Goal: Transaction & Acquisition: Obtain resource

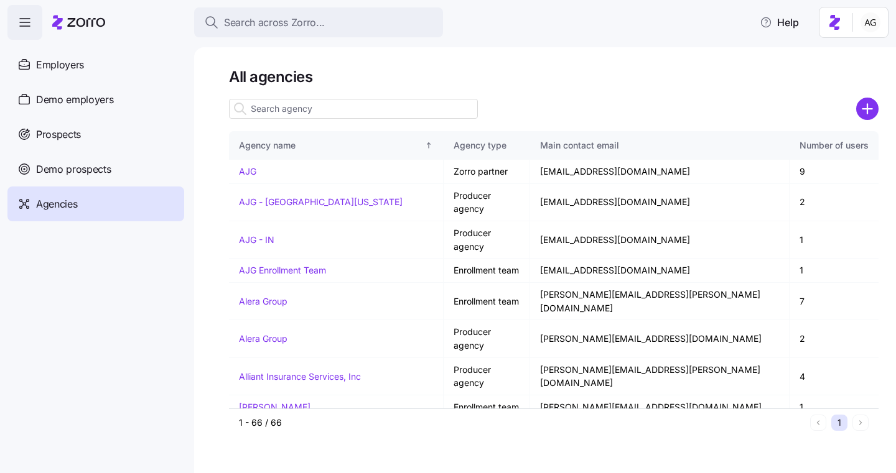
scroll to position [520, 0]
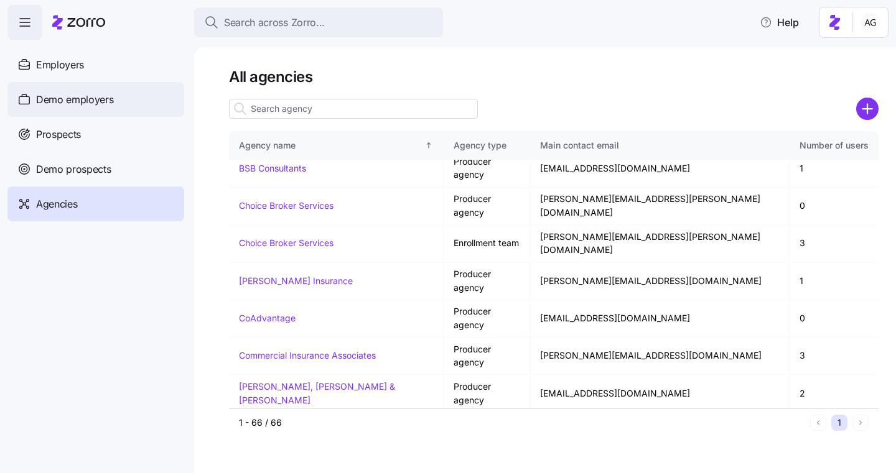
click at [106, 105] on span "Demo employers" at bounding box center [75, 100] width 78 height 16
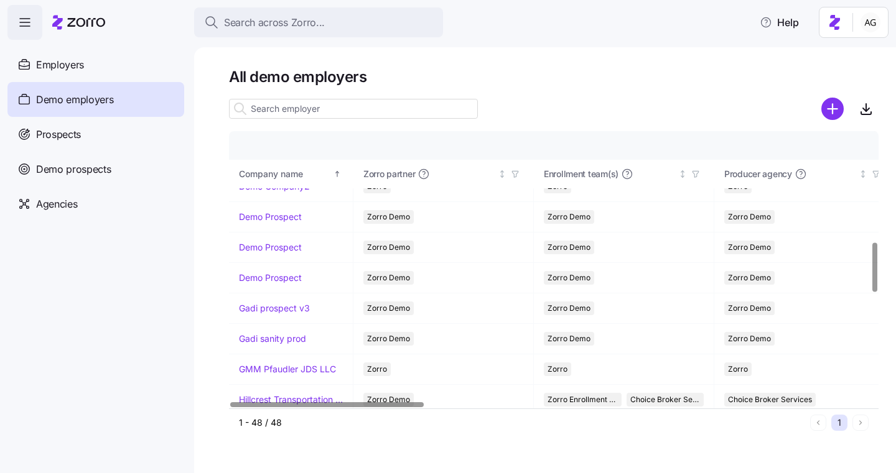
scroll to position [557, 0]
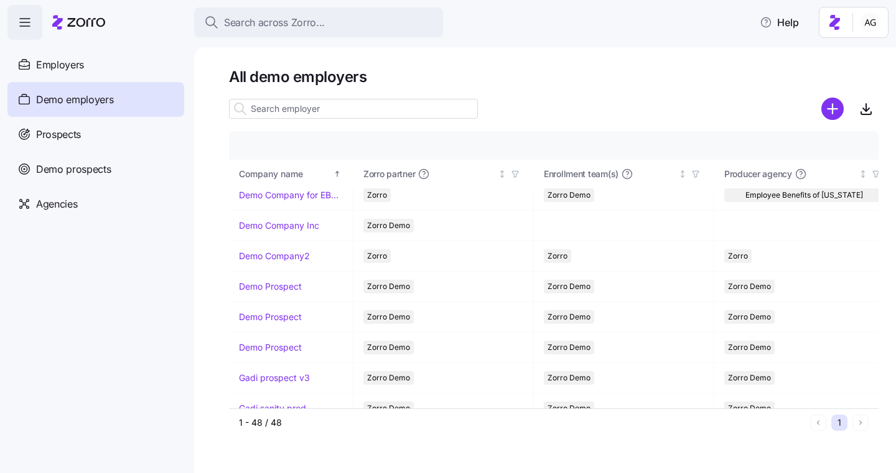
click at [303, 105] on input at bounding box center [353, 109] width 249 height 20
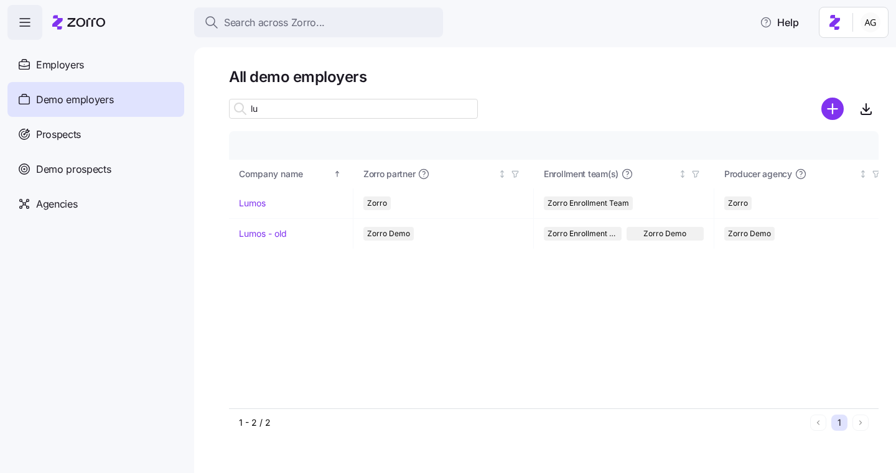
scroll to position [0, 0]
type input "lumos"
click at [249, 203] on link "Lumos" at bounding box center [252, 203] width 27 height 12
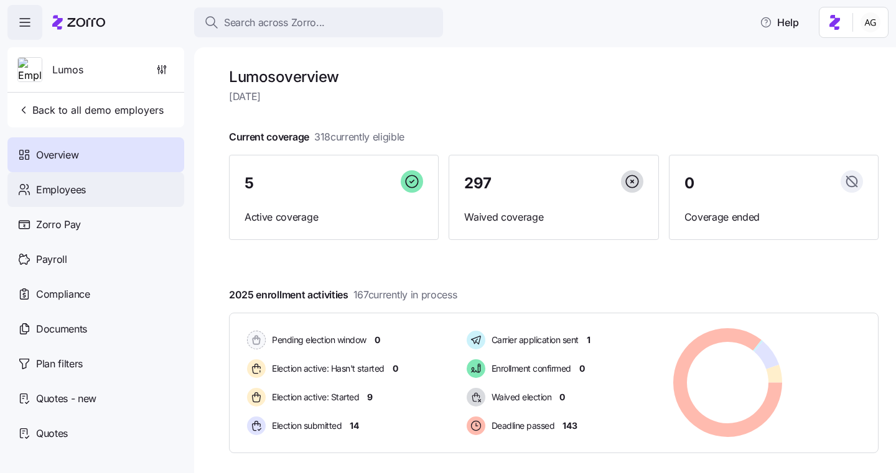
click at [80, 189] on span "Employees" at bounding box center [61, 190] width 50 height 16
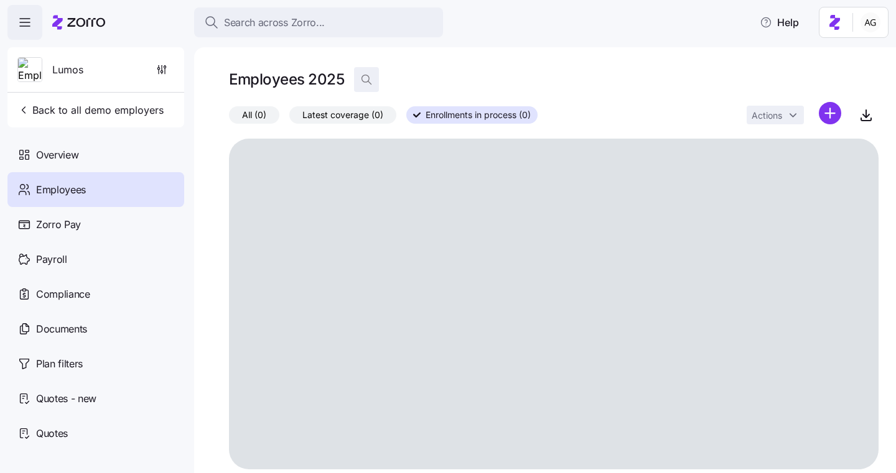
click at [366, 78] on icon "button" at bounding box center [366, 79] width 12 height 12
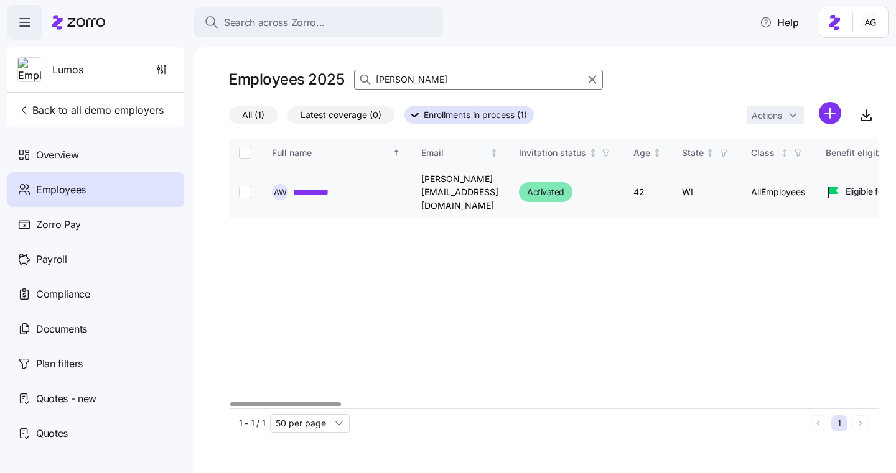
type input "[PERSON_NAME]"
click at [310, 186] on link "**********" at bounding box center [319, 192] width 52 height 12
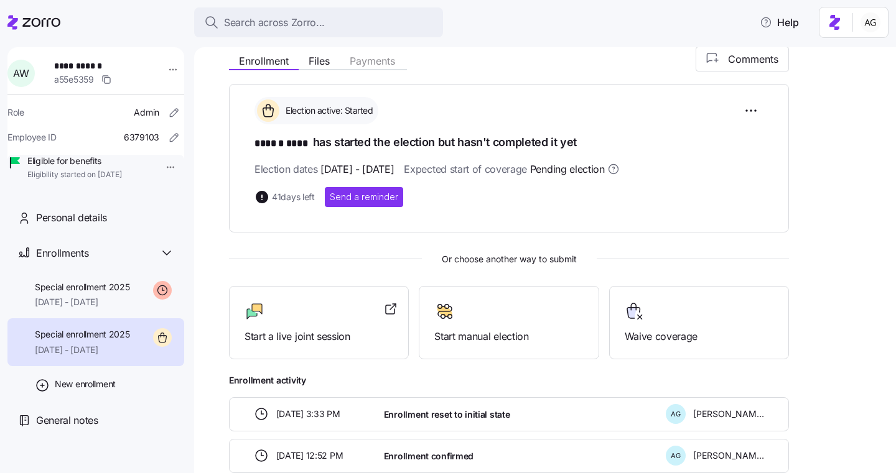
scroll to position [149, 0]
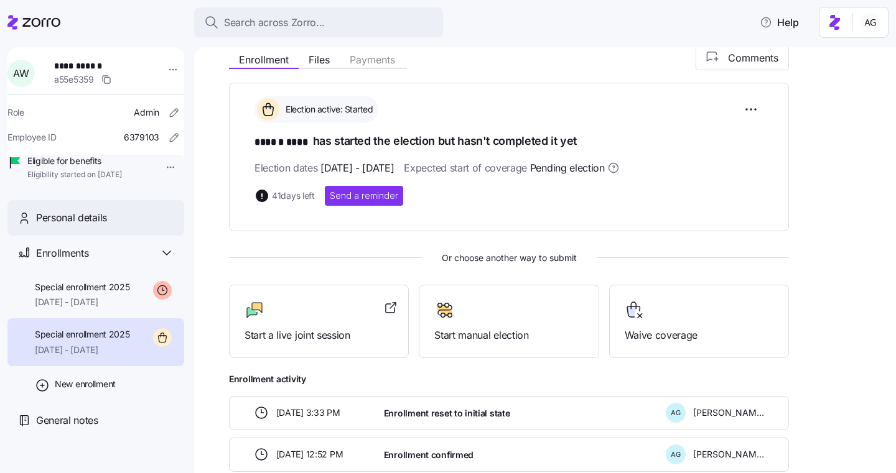
click at [117, 236] on div "Personal details" at bounding box center [95, 217] width 177 height 35
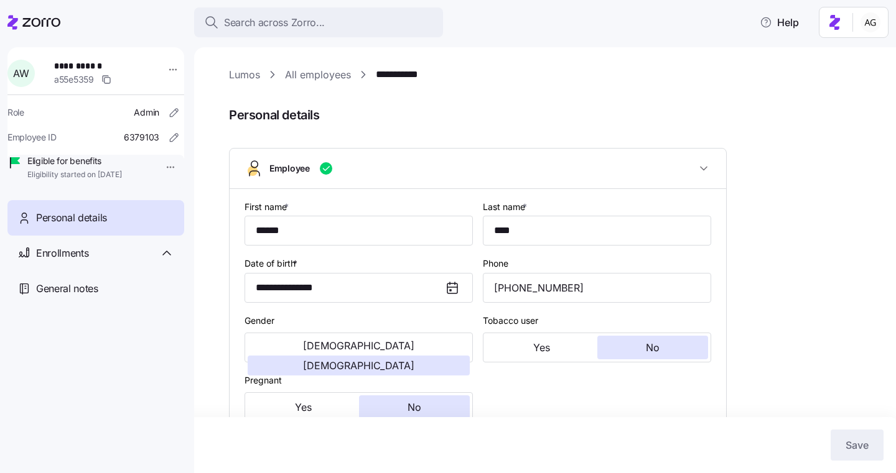
type input "AllEmployees"
click at [451, 287] on icon at bounding box center [452, 287] width 10 height 0
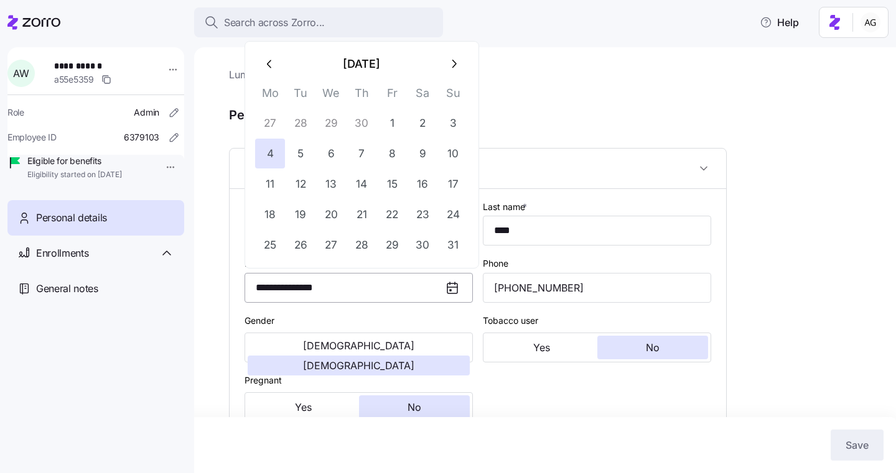
click at [381, 289] on input "**********" at bounding box center [359, 288] width 228 height 30
click at [390, 64] on button "[DATE]" at bounding box center [362, 64] width 154 height 30
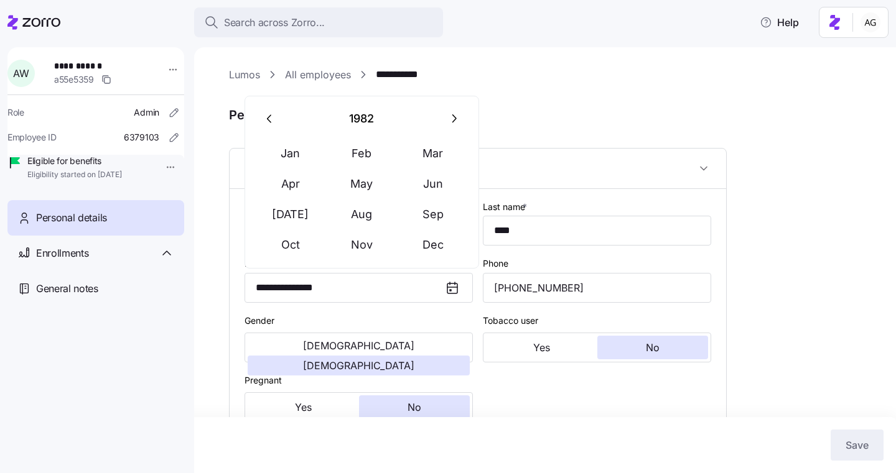
click at [263, 119] on icon "button" at bounding box center [270, 119] width 14 height 14
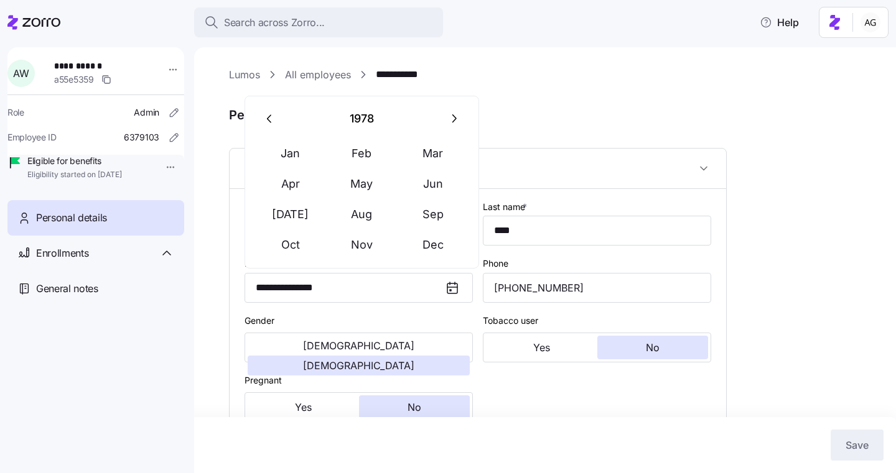
click at [263, 119] on icon "button" at bounding box center [270, 119] width 14 height 14
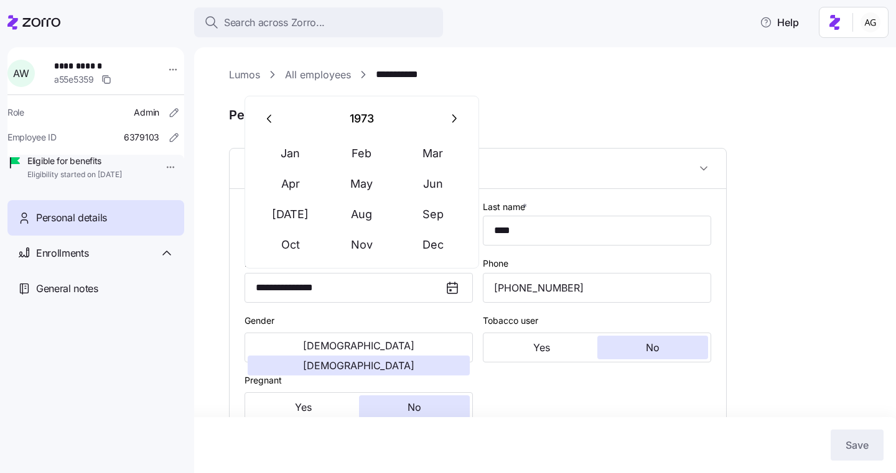
click at [263, 119] on icon "button" at bounding box center [270, 119] width 14 height 14
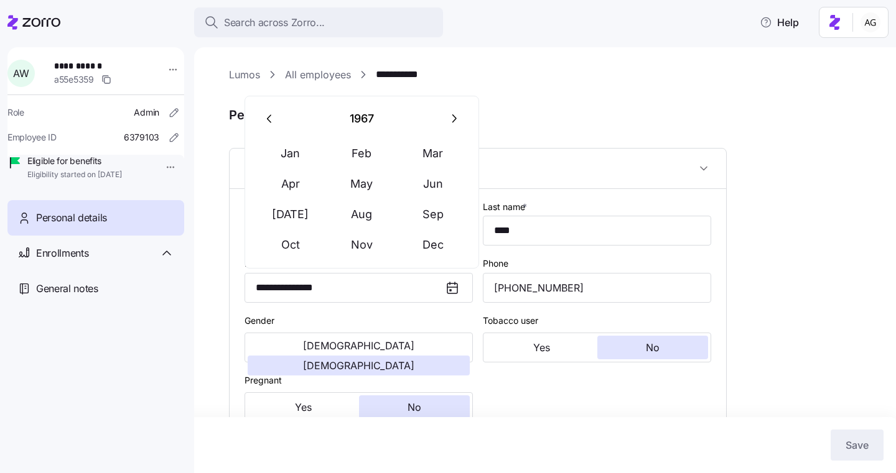
click at [263, 119] on icon "button" at bounding box center [270, 119] width 14 height 14
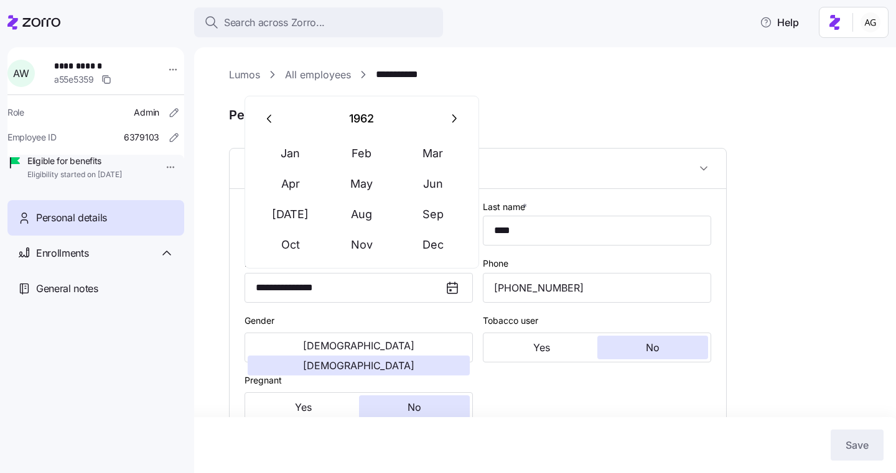
click at [263, 119] on icon "button" at bounding box center [270, 119] width 14 height 14
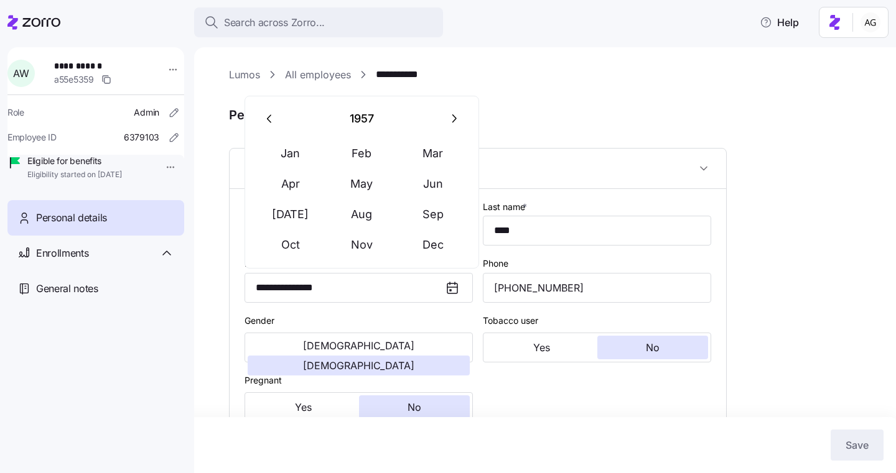
click at [263, 119] on icon "button" at bounding box center [270, 119] width 14 height 14
click at [462, 119] on button "button" at bounding box center [454, 119] width 30 height 30
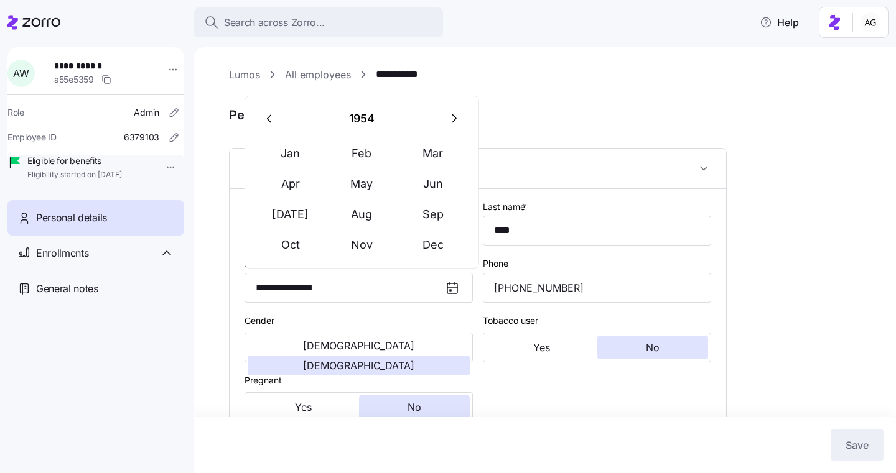
click at [462, 119] on button "button" at bounding box center [454, 119] width 30 height 30
click at [345, 290] on input "**********" at bounding box center [359, 288] width 228 height 30
click at [361, 217] on button "Aug" at bounding box center [362, 215] width 71 height 30
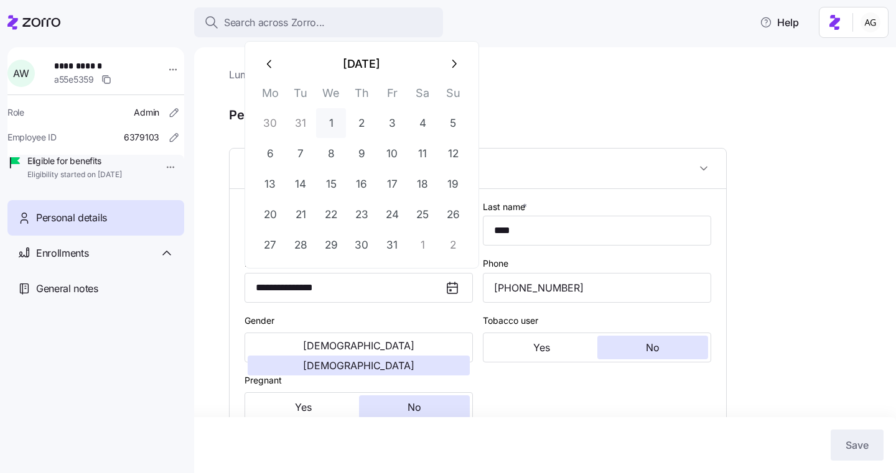
click at [329, 126] on button "1" at bounding box center [331, 123] width 30 height 30
type input "**********"
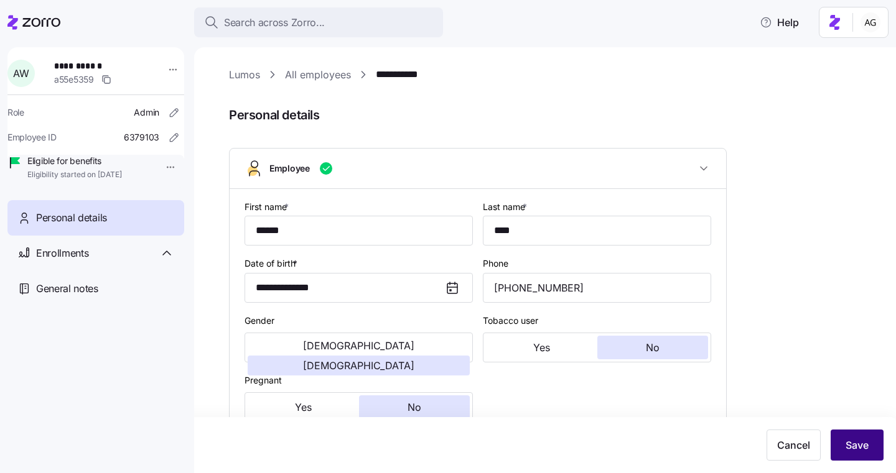
click at [865, 439] on span "Save" at bounding box center [857, 445] width 23 height 15
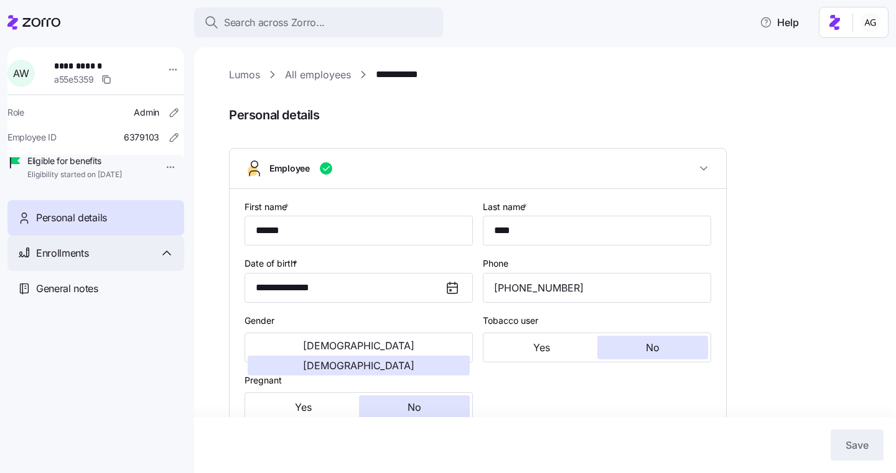
click at [97, 262] on div "Enrollments" at bounding box center [95, 253] width 177 height 35
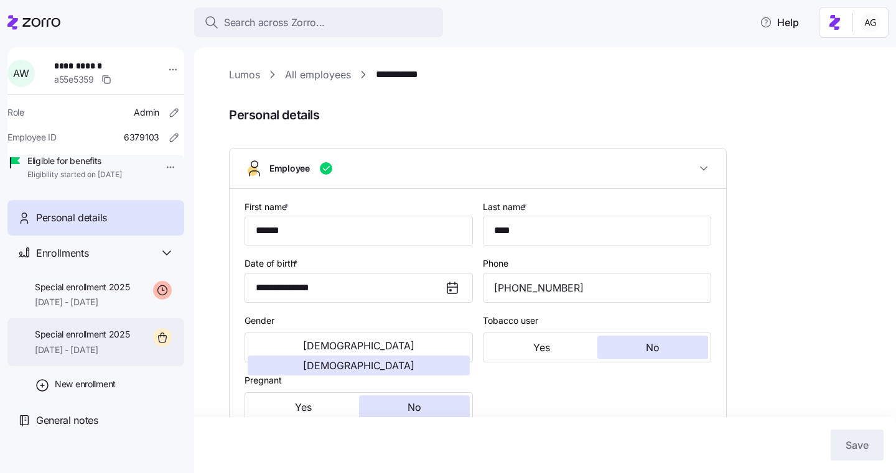
click at [84, 356] on div "Special enrollment 2025 [DATE] - [DATE]" at bounding box center [82, 343] width 95 height 28
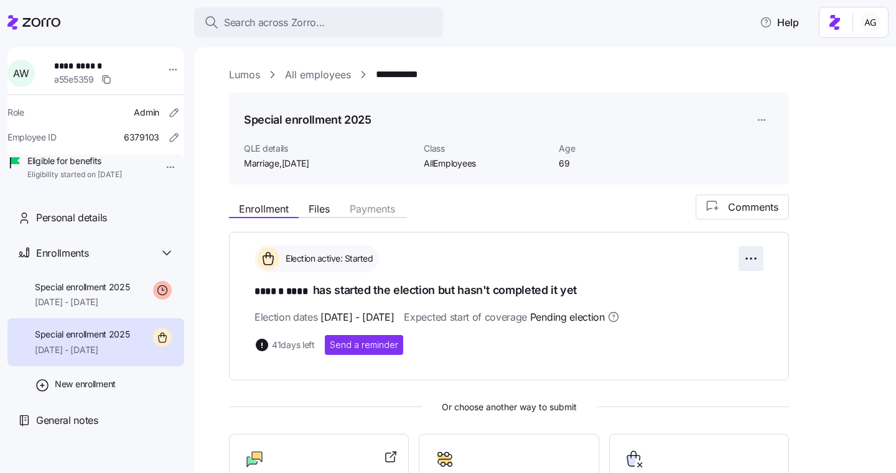
click at [757, 251] on html "**********" at bounding box center [448, 233] width 896 height 466
click at [560, 236] on html "**********" at bounding box center [448, 233] width 896 height 466
click at [330, 451] on div at bounding box center [319, 460] width 149 height 20
click at [316, 38] on div "Search across Zorro... Help" at bounding box center [447, 22] width 881 height 35
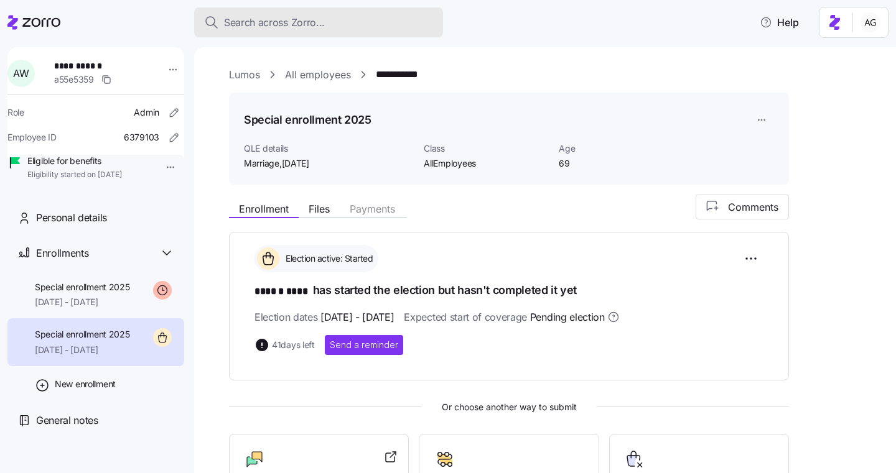
click at [314, 25] on span "Search across Zorro..." at bounding box center [274, 23] width 101 height 16
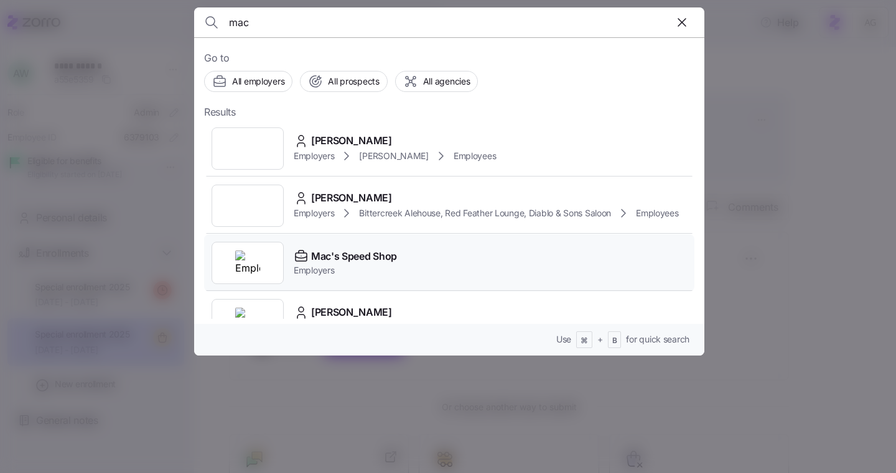
type input "mac"
click at [324, 253] on span "Mac's Speed Shop" at bounding box center [354, 257] width 86 height 16
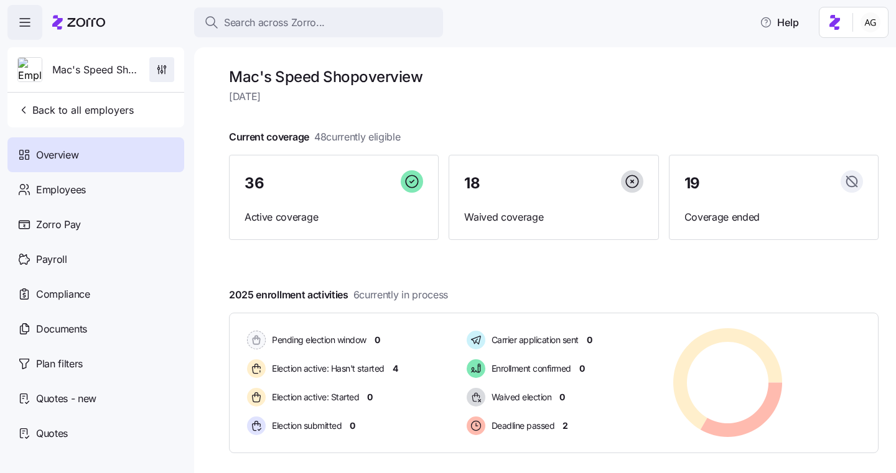
click at [160, 70] on icon "button" at bounding box center [162, 69] width 12 height 12
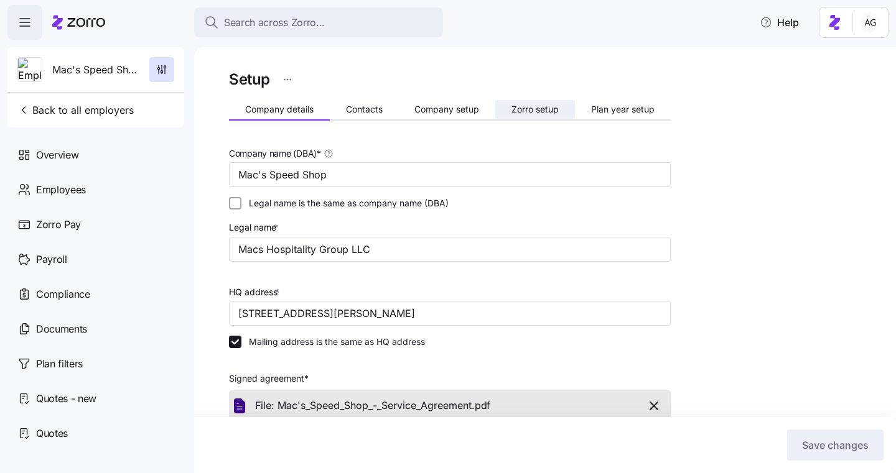
click at [521, 113] on span "Zorro setup" at bounding box center [534, 109] width 47 height 9
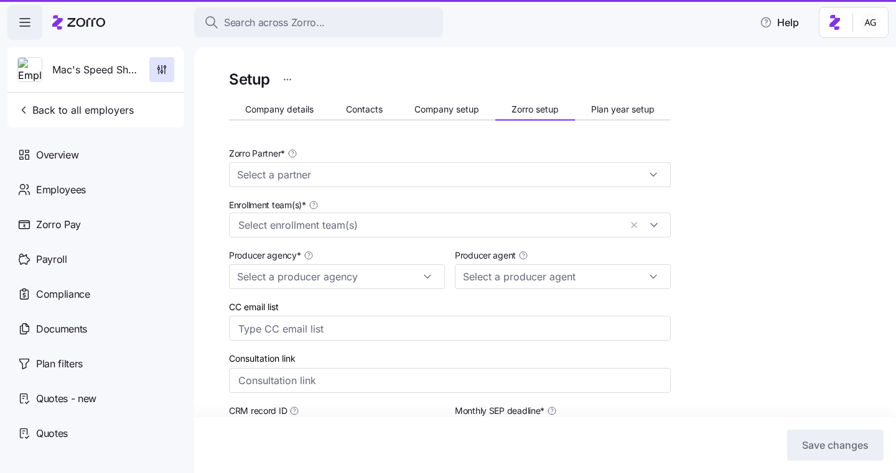
type input "[PERSON_NAME] ([PERSON_NAME][EMAIL_ADDRESS][DOMAIN_NAME])"
type input "MiBenefits"
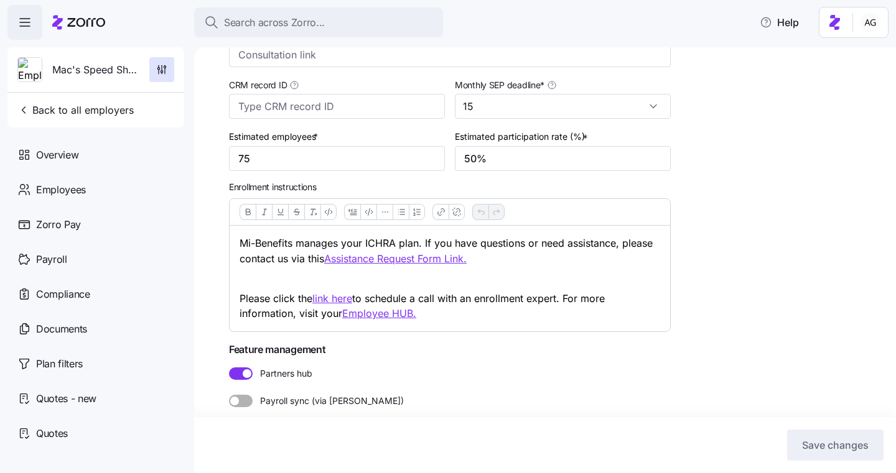
scroll to position [333, 0]
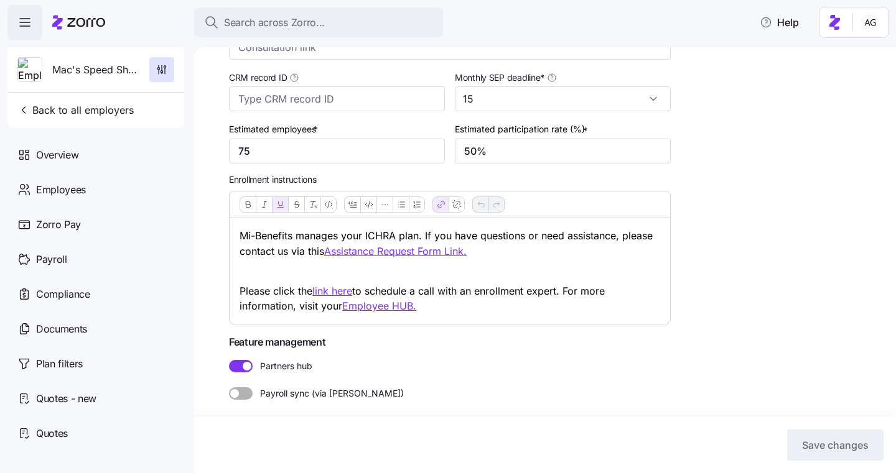
click at [331, 291] on u "link here" at bounding box center [332, 291] width 40 height 12
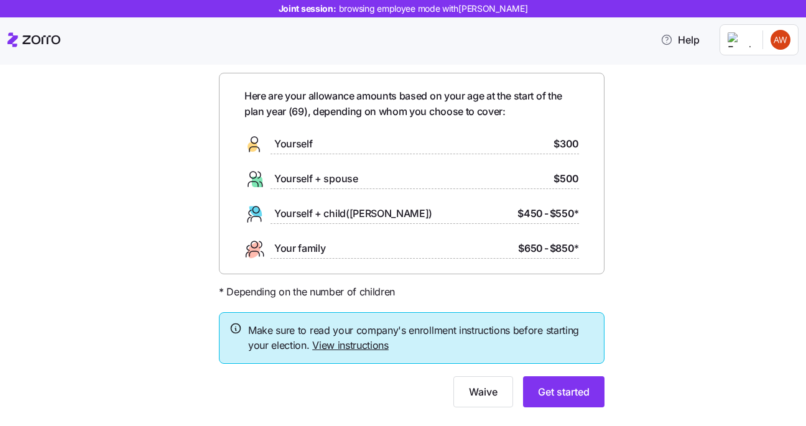
scroll to position [52, 0]
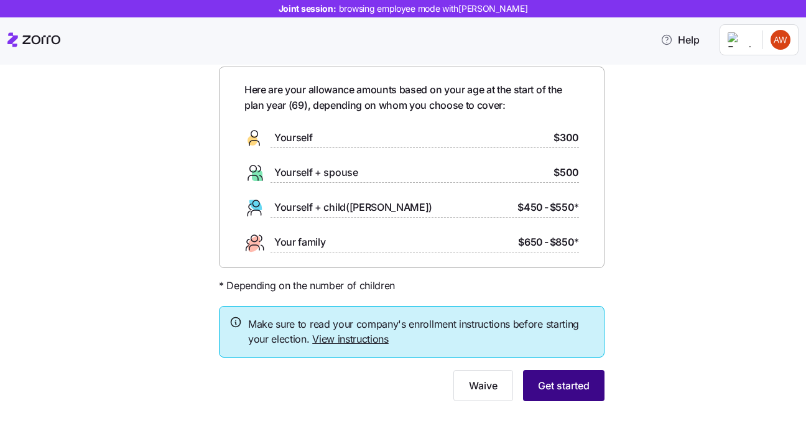
click at [579, 383] on span "Get started" at bounding box center [564, 385] width 52 height 15
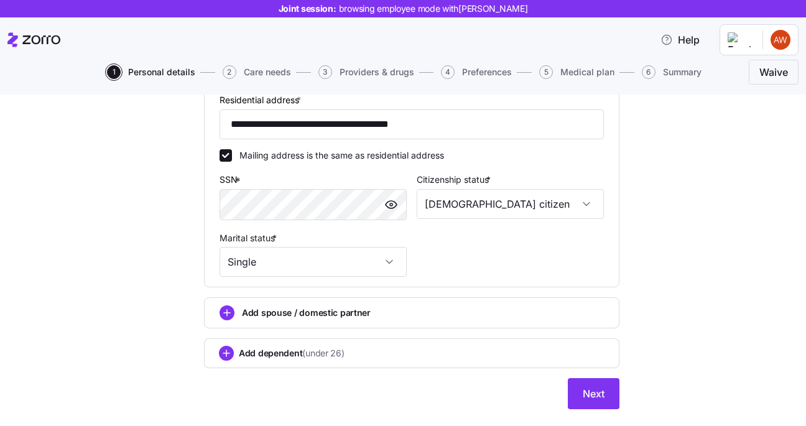
scroll to position [454, 0]
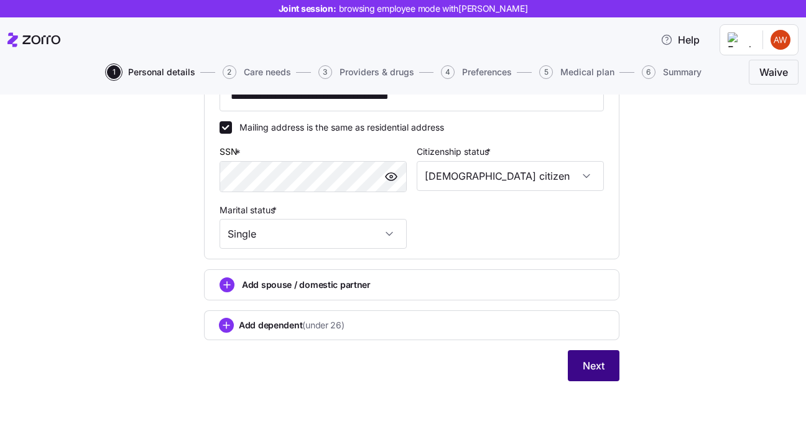
click at [586, 369] on span "Next" at bounding box center [594, 365] width 22 height 15
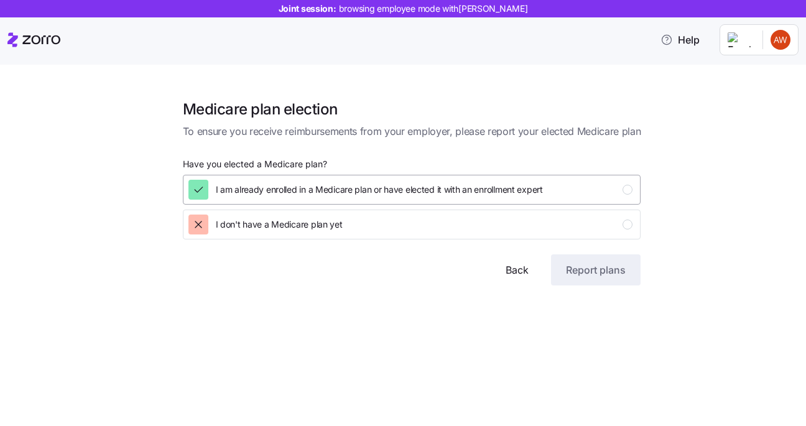
click at [620, 185] on div "I am already enrolled in a Medicare plan or have elected it with an enrollment …" at bounding box center [411, 190] width 445 height 20
click at [594, 264] on span "Report plans" at bounding box center [596, 270] width 60 height 15
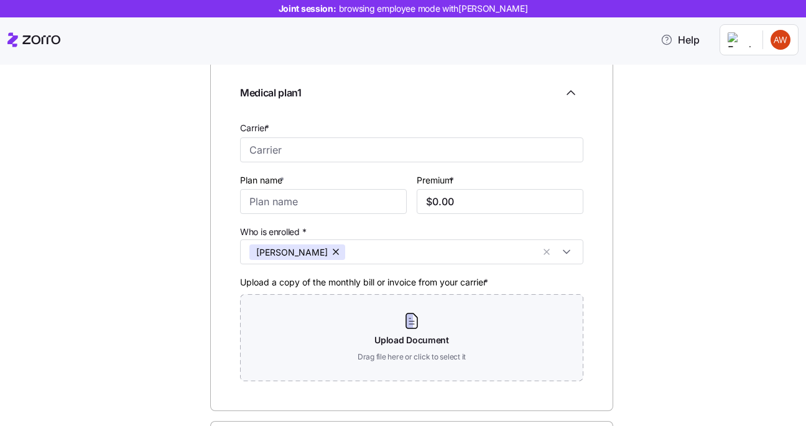
scroll to position [13, 0]
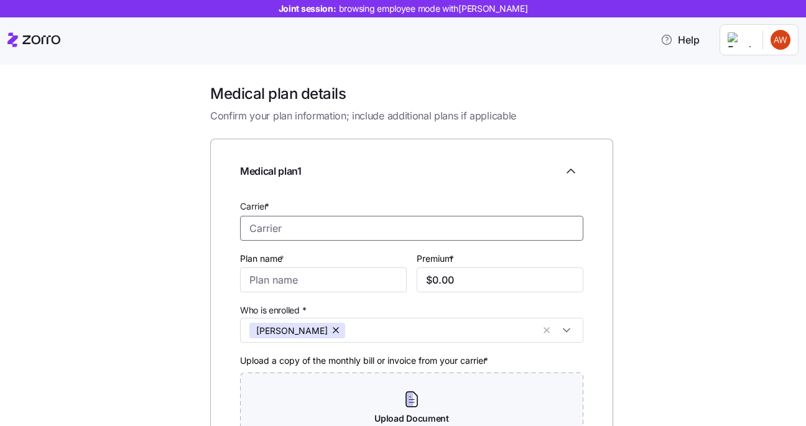
click at [541, 217] on input "Carrier *" at bounding box center [411, 228] width 343 height 25
click at [526, 182] on div "Medical plan 1" at bounding box center [411, 171] width 343 height 25
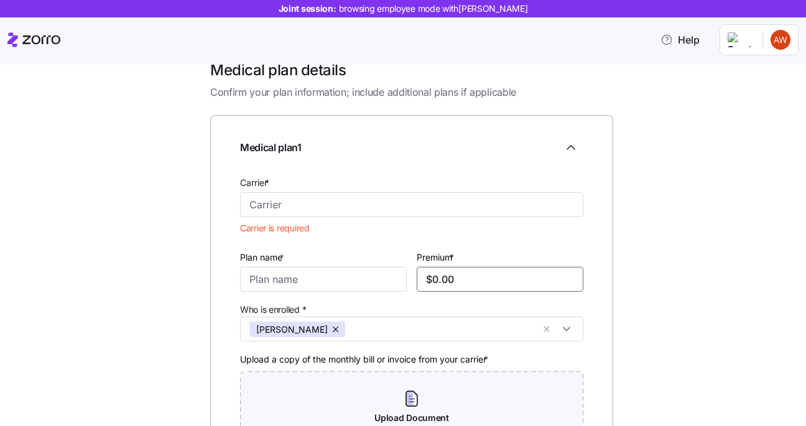
click at [476, 273] on input "$0.00" at bounding box center [500, 279] width 167 height 25
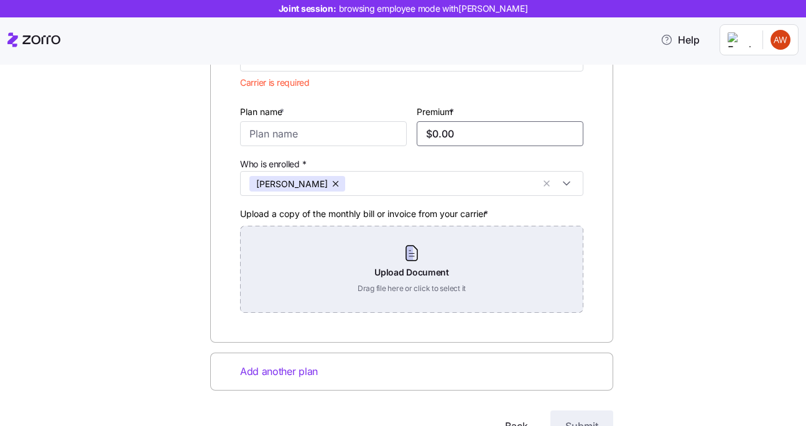
scroll to position [243, 0]
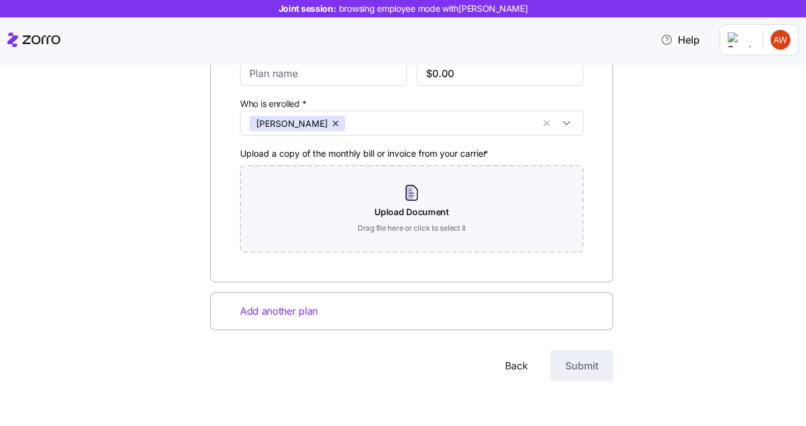
click at [310, 315] on span "Add another plan" at bounding box center [279, 312] width 78 height 16
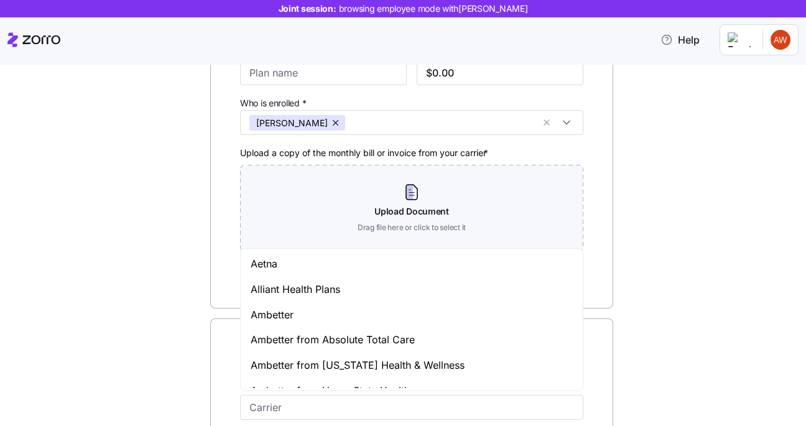
click at [711, 218] on div "Medical plan details Confirm your plan information; include additional plans if…" at bounding box center [412, 339] width 754 height 971
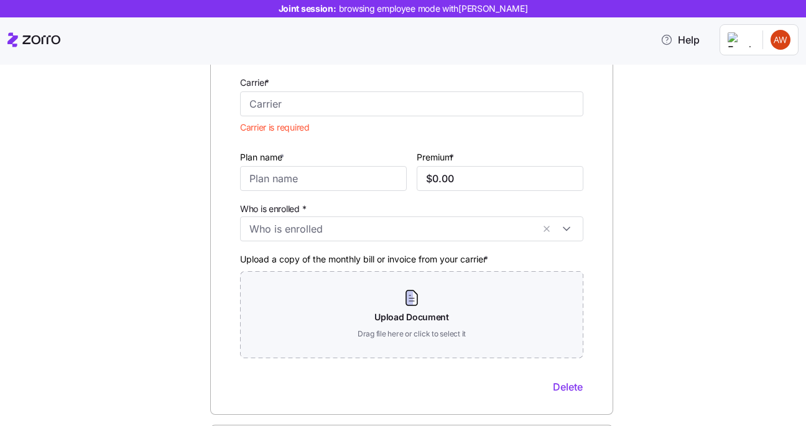
scroll to position [548, 0]
click at [562, 388] on span "Delete" at bounding box center [568, 386] width 30 height 15
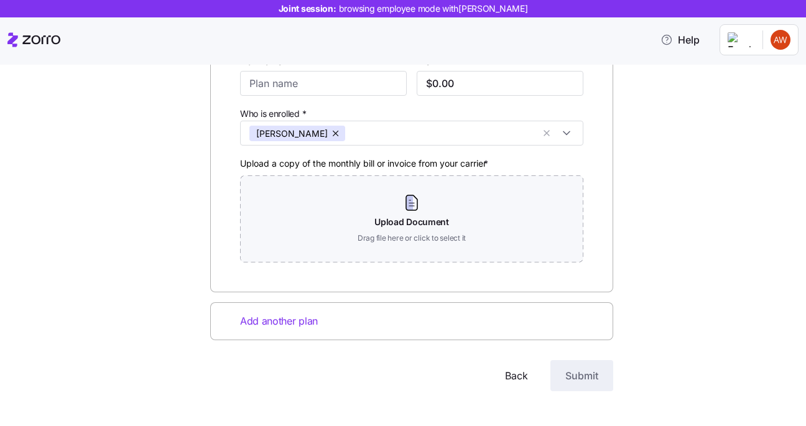
scroll to position [243, 0]
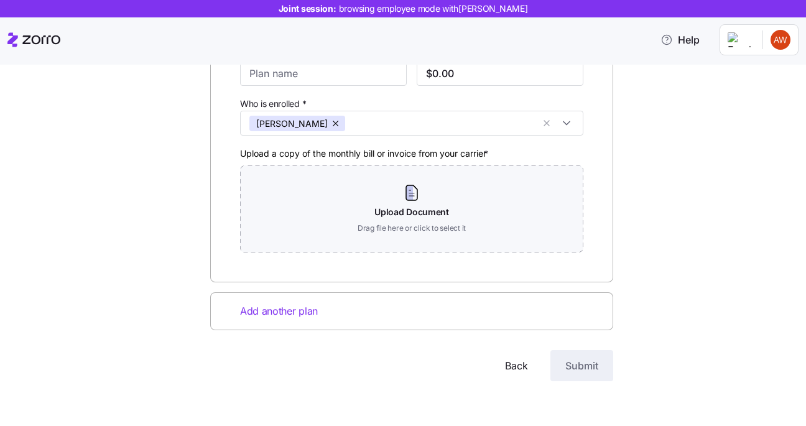
click at [524, 371] on span "Back" at bounding box center [516, 365] width 23 height 15
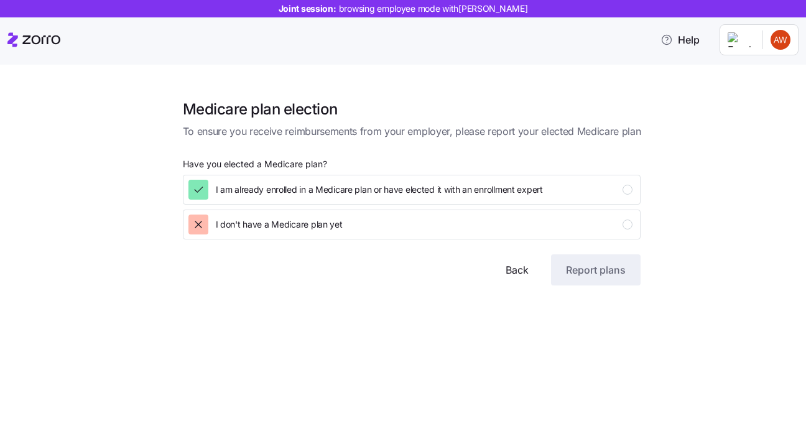
scroll to position [0, 0]
click at [524, 268] on span "Back" at bounding box center [517, 270] width 23 height 15
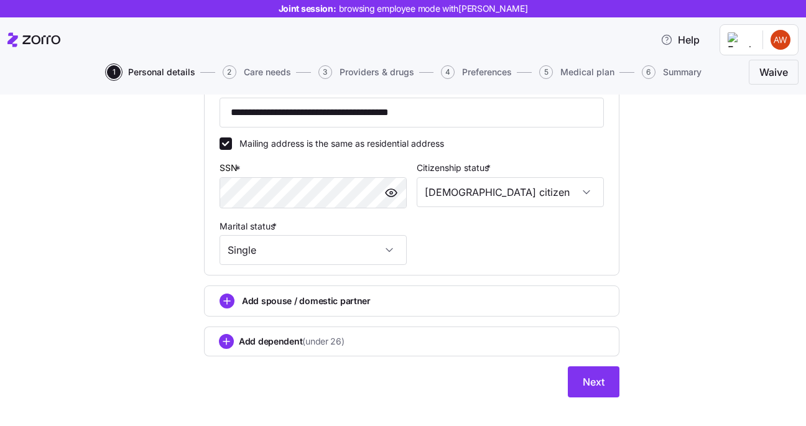
scroll to position [454, 0]
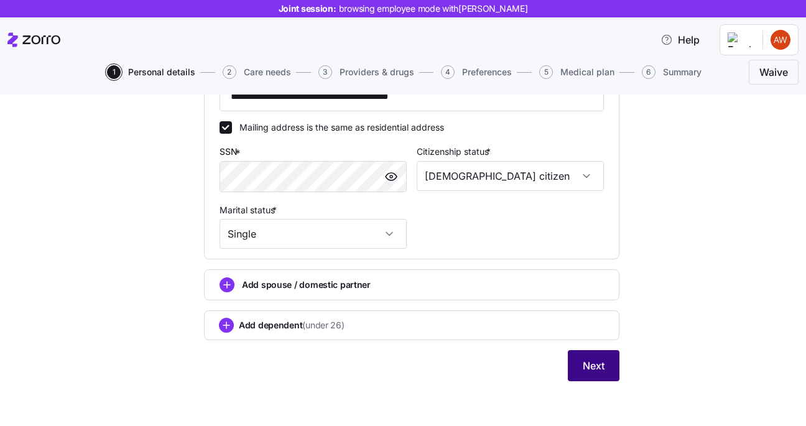
click at [588, 369] on span "Next" at bounding box center [594, 365] width 22 height 15
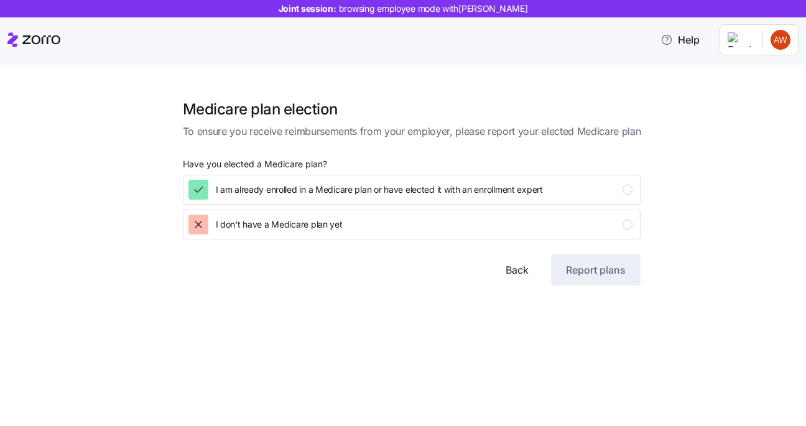
click at [501, 263] on button "Back" at bounding box center [517, 269] width 53 height 31
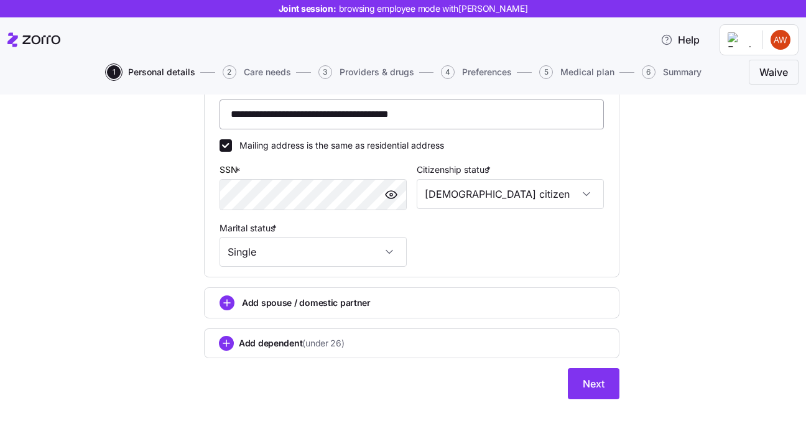
scroll to position [454, 0]
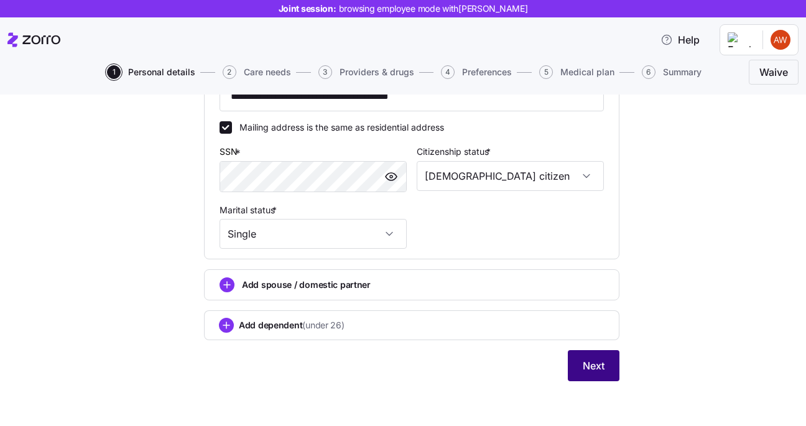
click at [605, 370] on button "Next" at bounding box center [594, 365] width 52 height 31
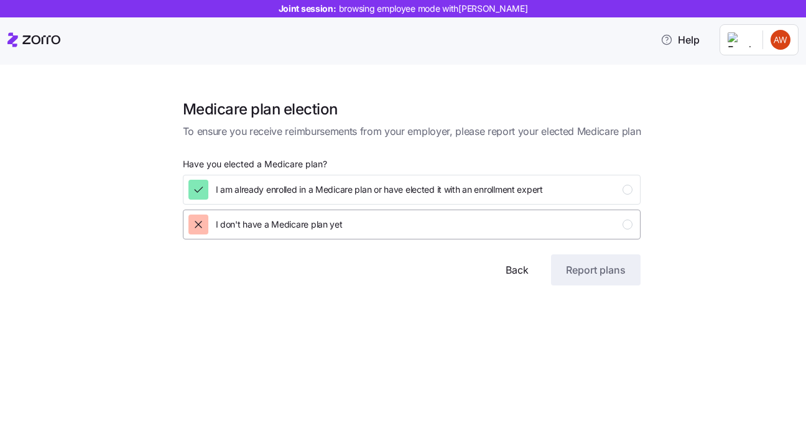
click at [417, 220] on div "I don't have a Medicare plan yet" at bounding box center [411, 225] width 445 height 20
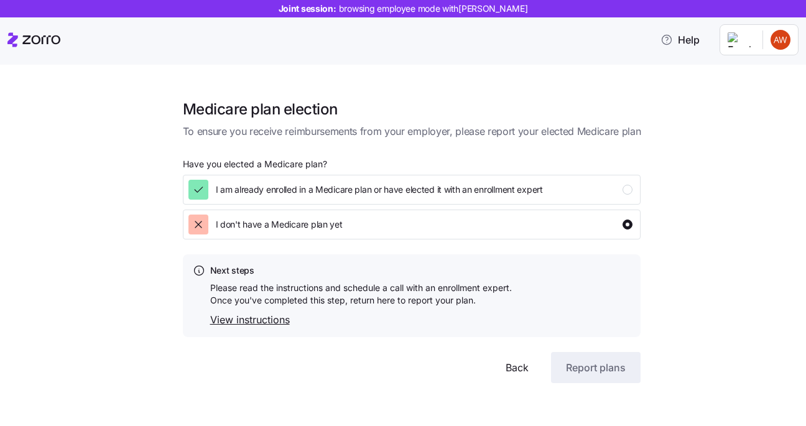
click at [282, 319] on link "View instructions" at bounding box center [361, 320] width 302 height 16
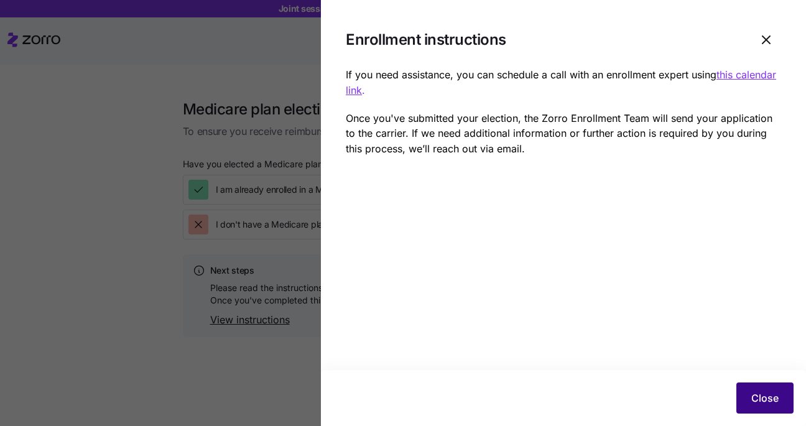
click at [767, 388] on button "Close" at bounding box center [765, 398] width 57 height 31
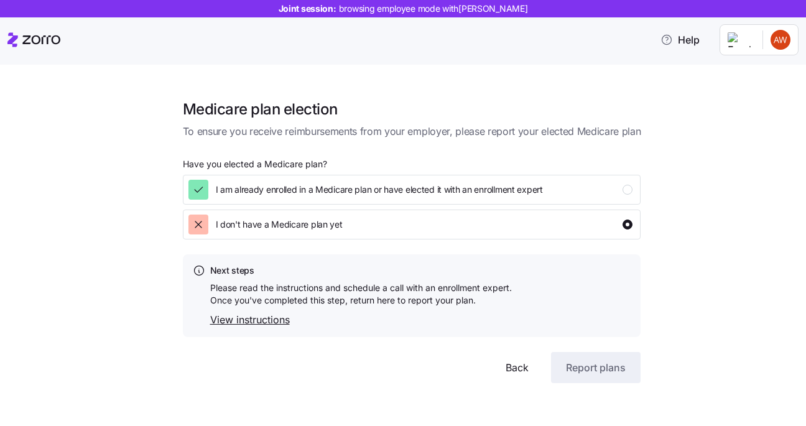
click at [511, 368] on span "Back" at bounding box center [517, 367] width 23 height 15
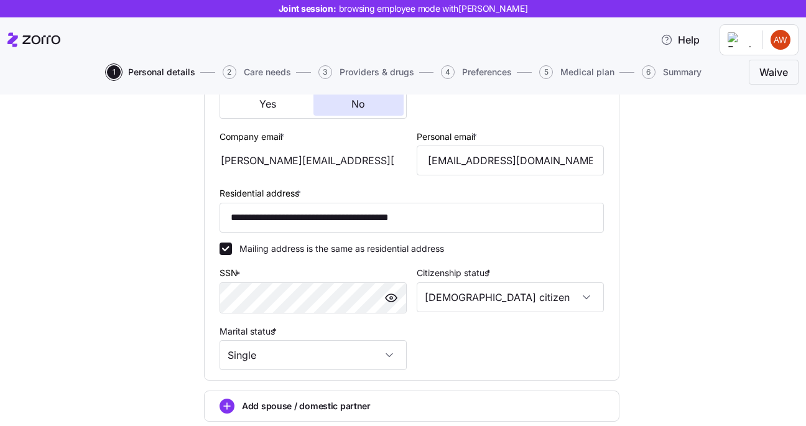
scroll to position [454, 0]
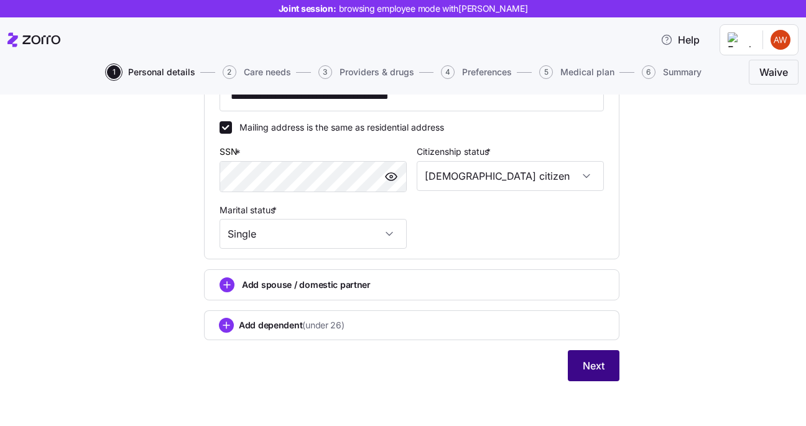
click at [584, 351] on button "Next" at bounding box center [594, 365] width 52 height 31
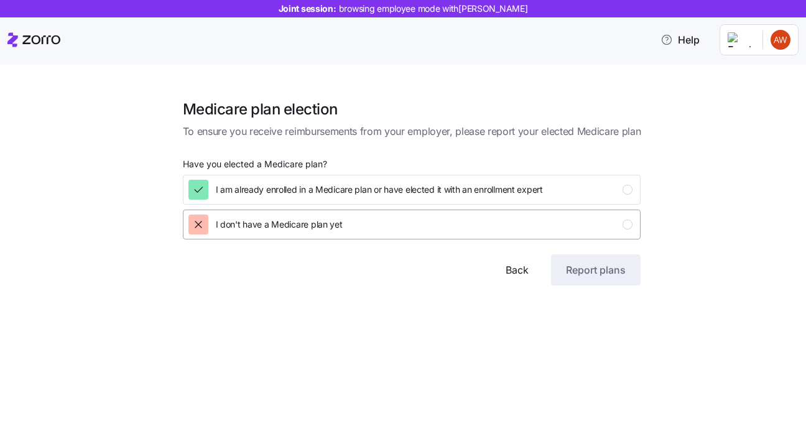
click at [485, 232] on div "I don't have a Medicare plan yet" at bounding box center [411, 225] width 445 height 20
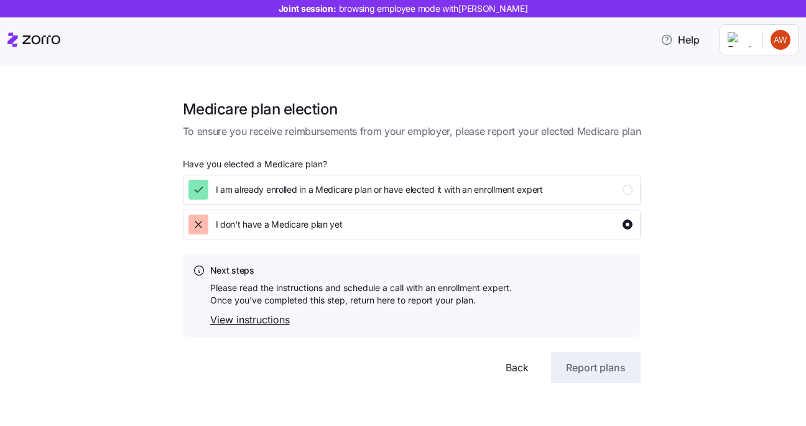
click at [585, 352] on div at bounding box center [412, 344] width 459 height 15
click at [597, 184] on div "I am already enrolled in a Medicare plan or have elected it with an enrollment …" at bounding box center [411, 190] width 445 height 20
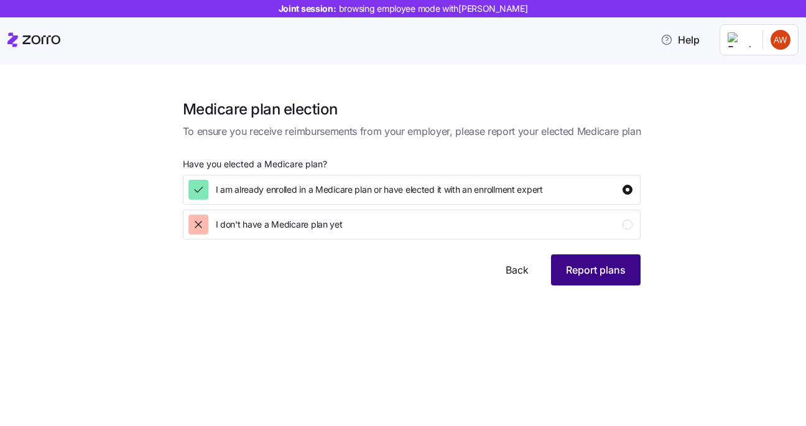
click at [580, 264] on span "Report plans" at bounding box center [596, 270] width 60 height 15
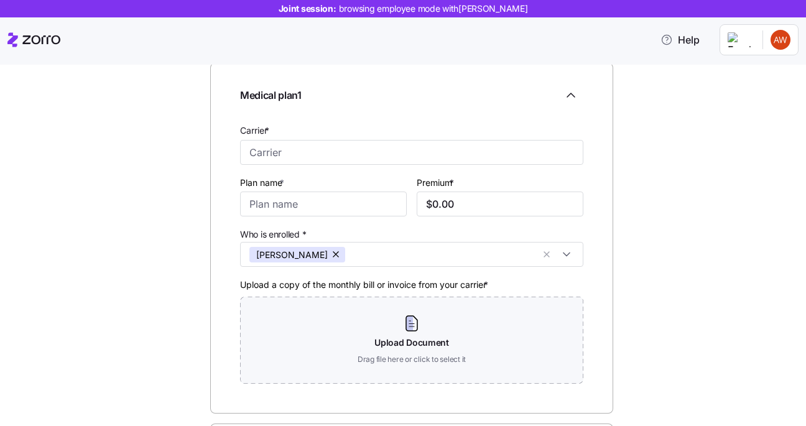
scroll to position [86, 0]
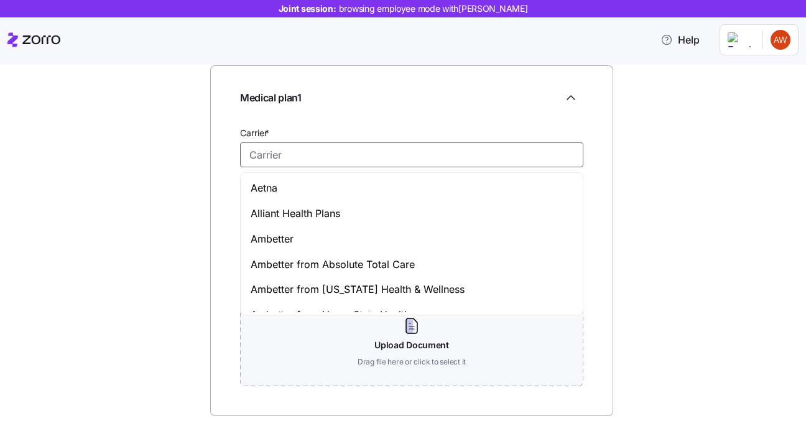
click at [488, 152] on input "Carrier *" at bounding box center [411, 154] width 343 height 25
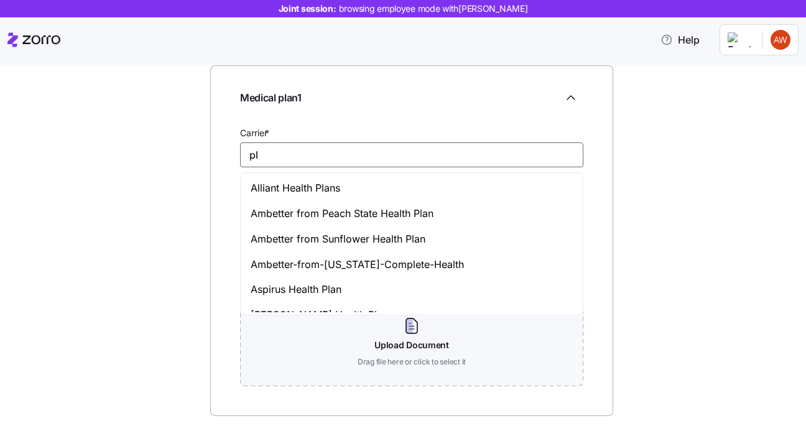
type input "p"
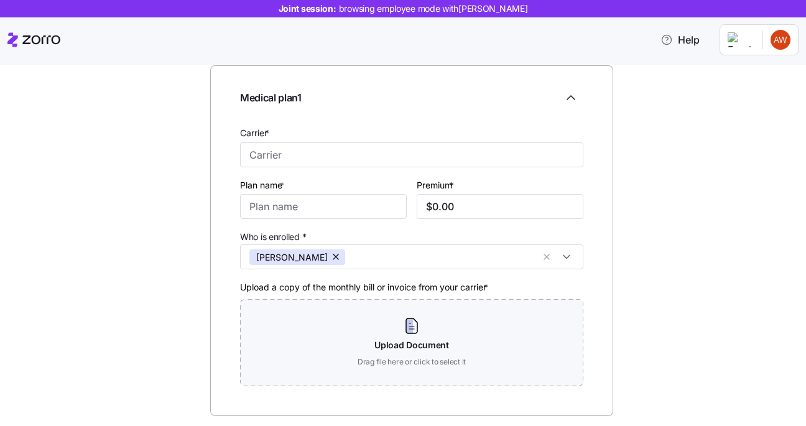
click at [645, 131] on div "Medical plan details Confirm your plan information; include additional plans if…" at bounding box center [412, 278] width 754 height 534
click at [574, 96] on icon "Collapse employee form" at bounding box center [571, 97] width 15 height 15
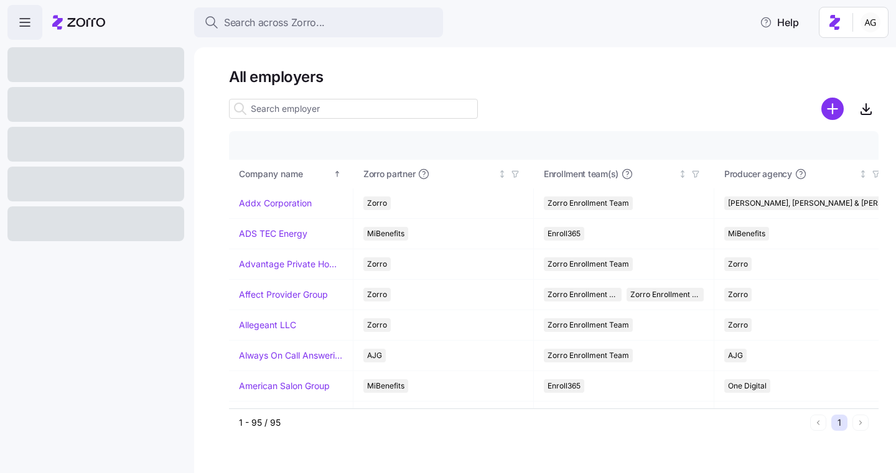
click at [356, 111] on input at bounding box center [353, 109] width 249 height 20
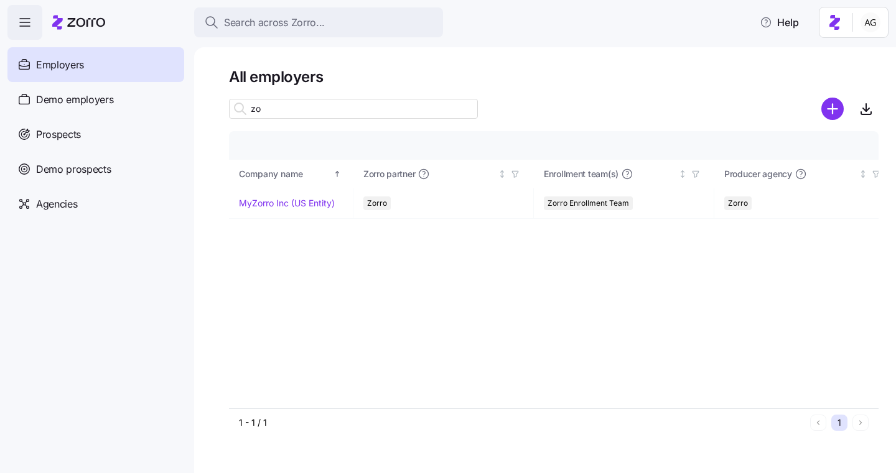
type input "z"
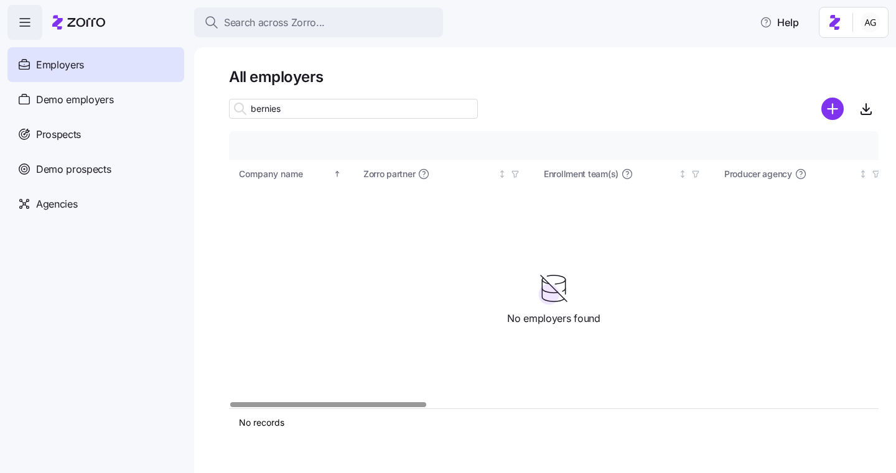
click at [298, 110] on input "bernies" at bounding box center [353, 109] width 249 height 20
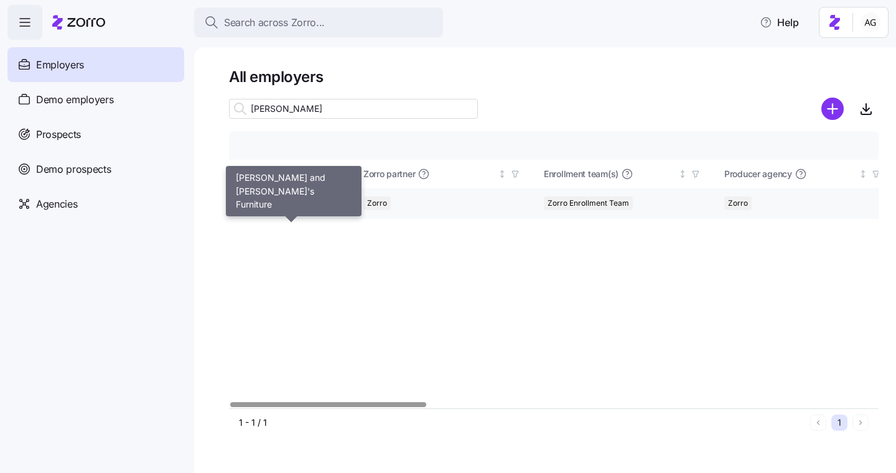
type input "bernie"
click at [290, 202] on link "Bernie and Phyl's Furniture" at bounding box center [291, 203] width 104 height 12
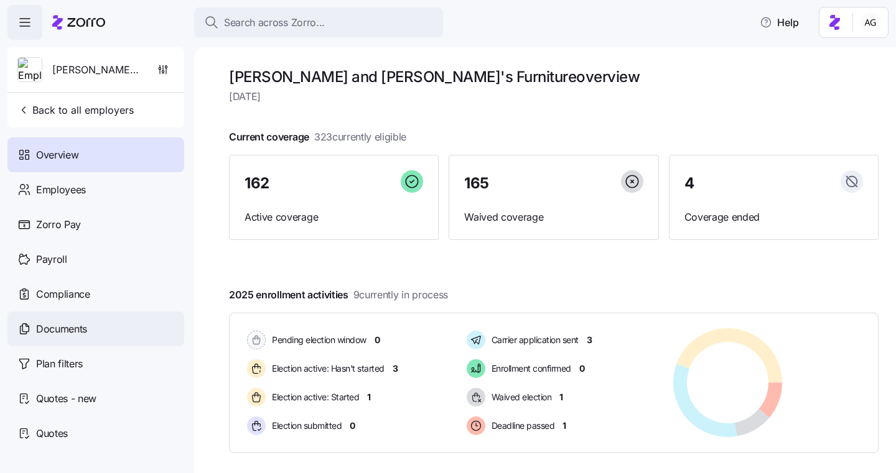
click at [57, 323] on span "Documents" at bounding box center [61, 330] width 51 height 16
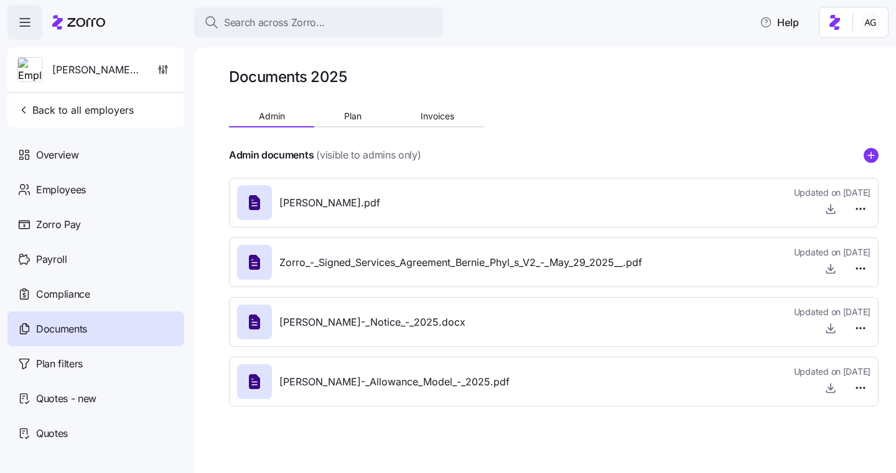
click at [380, 200] on span "Bernie_and_Phyl's_Furniture_Proposal.pdf" at bounding box center [329, 203] width 101 height 16
click at [828, 208] on icon "button" at bounding box center [830, 209] width 5 height 2
click at [485, 261] on span "Zorro_-_Signed_Services_Agreement_Bernie_Phyl_s_V2_-_May_29_2025__.pdf" at bounding box center [460, 263] width 363 height 16
click at [836, 388] on icon "button" at bounding box center [830, 388] width 12 height 12
